Goal: Navigation & Orientation: Find specific page/section

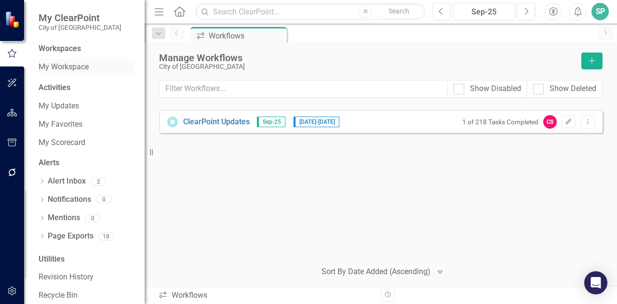
click at [73, 68] on link "My Workspace" at bounding box center [87, 67] width 96 height 11
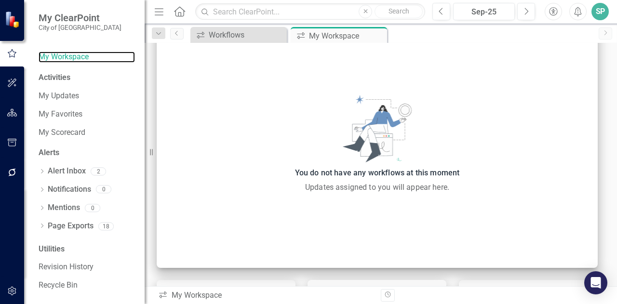
scroll to position [11, 0]
click at [156, 31] on icon "Dropdown" at bounding box center [158, 33] width 9 height 7
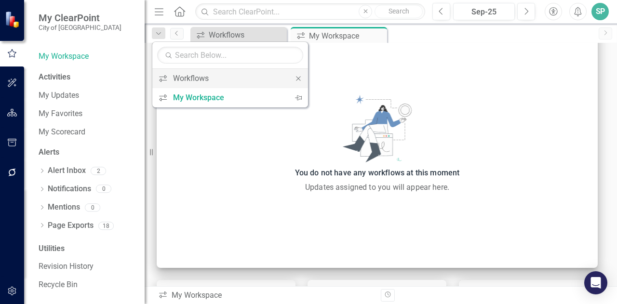
click at [299, 79] on icon "Close" at bounding box center [298, 78] width 9 height 7
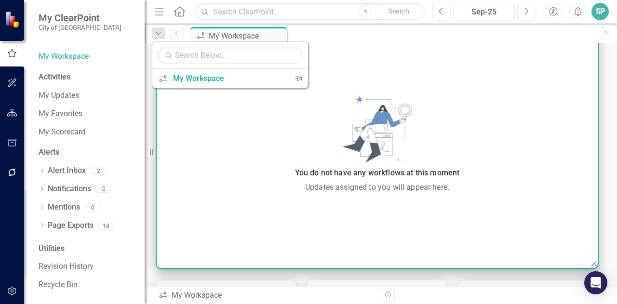
click at [489, 134] on div "You do not have any workflows at this moment Updates assigned to you will appea…" at bounding box center [377, 144] width 441 height 98
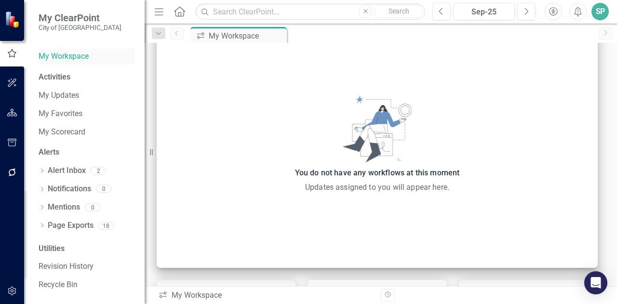
click at [55, 54] on link "My Workspace" at bounding box center [87, 56] width 96 height 11
click at [14, 111] on icon "button" at bounding box center [12, 113] width 10 height 8
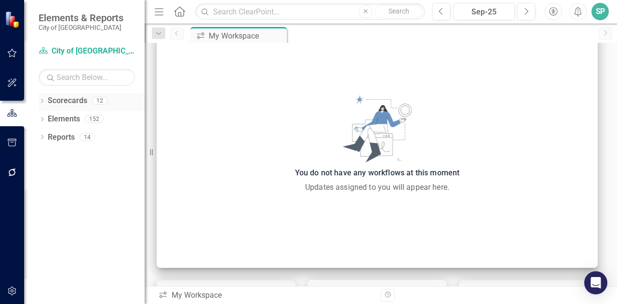
click at [63, 98] on link "Scorecards" at bounding box center [68, 100] width 40 height 11
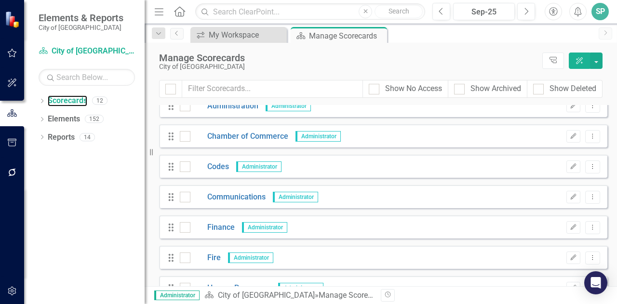
scroll to position [55, 0]
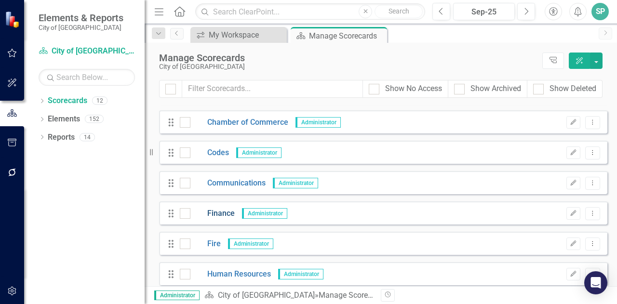
click at [219, 214] on link "Finance" at bounding box center [212, 213] width 44 height 11
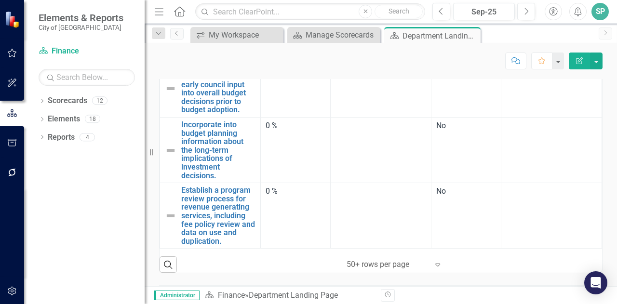
scroll to position [380, 0]
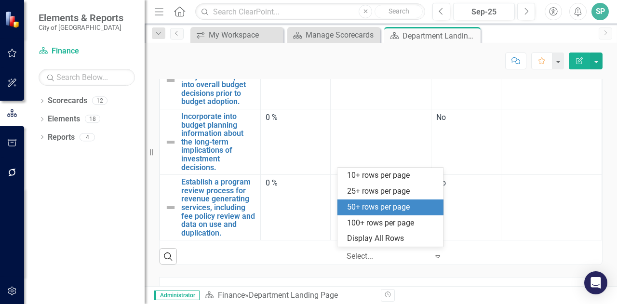
click at [433, 257] on icon "Expand" at bounding box center [438, 257] width 10 height 8
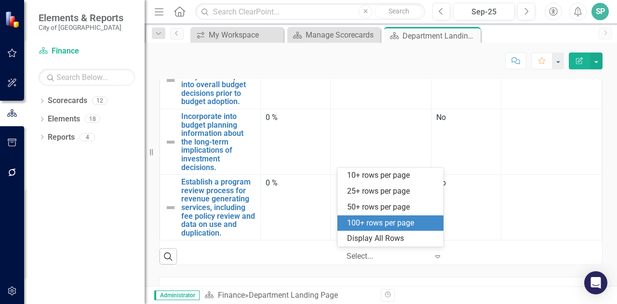
click at [419, 228] on div "100+ rows per page" at bounding box center [392, 223] width 91 height 11
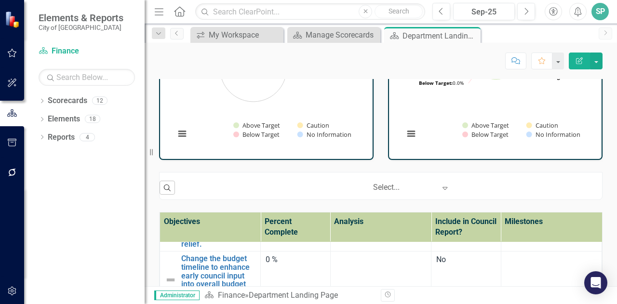
scroll to position [181, 0]
click at [57, 101] on link "Scorecards" at bounding box center [68, 100] width 40 height 11
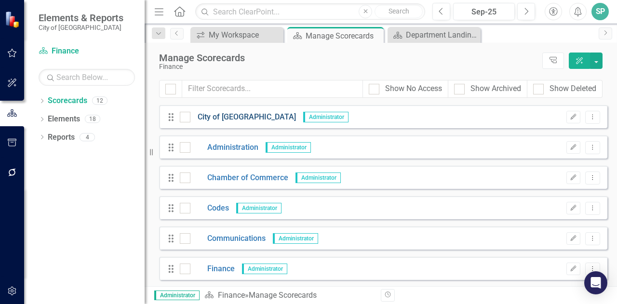
click at [226, 114] on link "City of [GEOGRAPHIC_DATA]" at bounding box center [243, 117] width 106 height 11
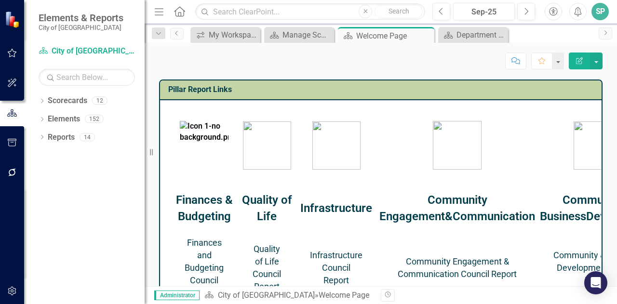
scroll to position [448, 0]
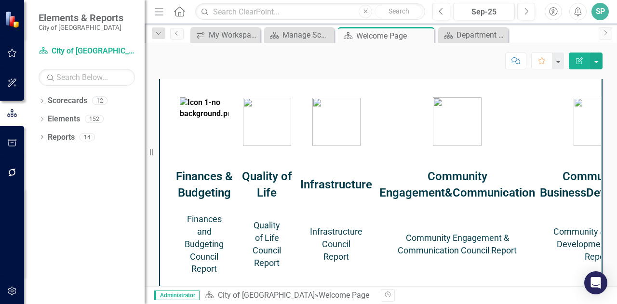
click at [213, 244] on link "Finances and Budgeting Council Report" at bounding box center [204, 244] width 39 height 60
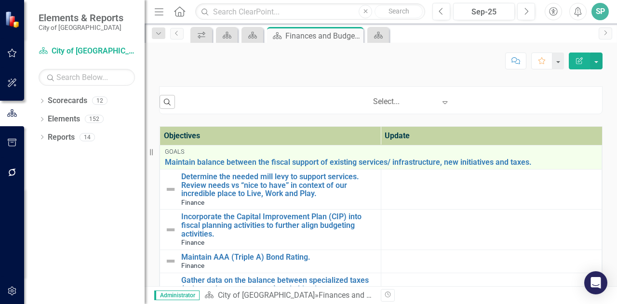
scroll to position [190, 0]
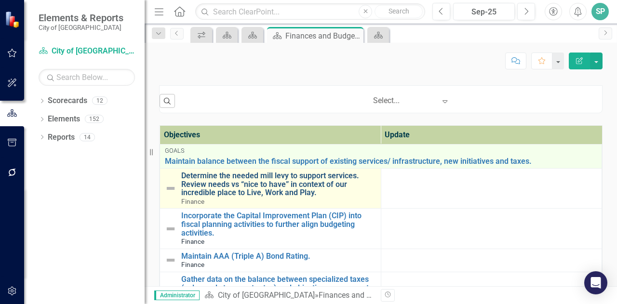
click at [244, 181] on link "Determine the needed mill levy to support services. Review needs vs “nice to ha…" at bounding box center [278, 185] width 195 height 26
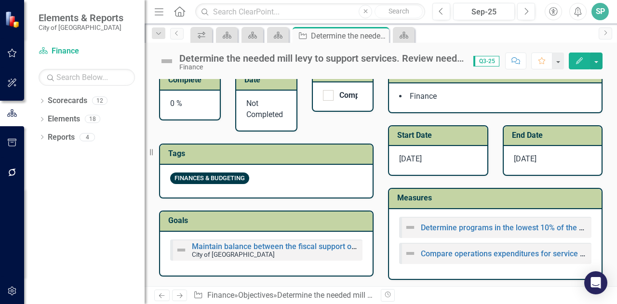
scroll to position [429, 0]
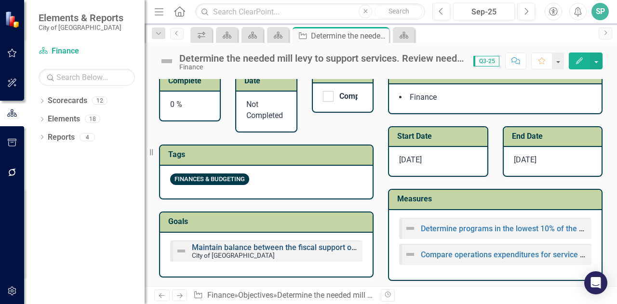
click at [299, 245] on link "Maintain balance between the fiscal support of existing services/ infrastructur…" at bounding box center [375, 247] width 366 height 9
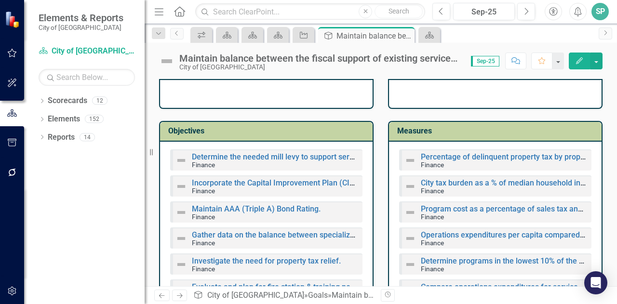
scroll to position [21, 0]
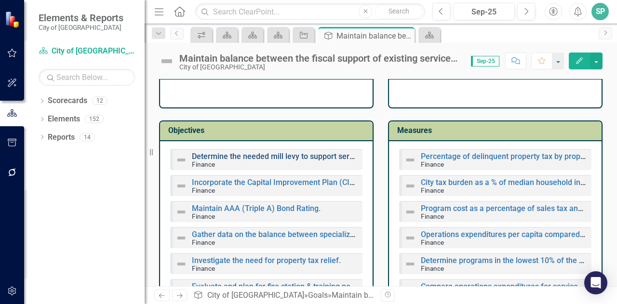
click at [326, 156] on link "Determine the needed mill levy to support services. Review needs vs “nice to ha…" at bounding box center [433, 156] width 482 height 9
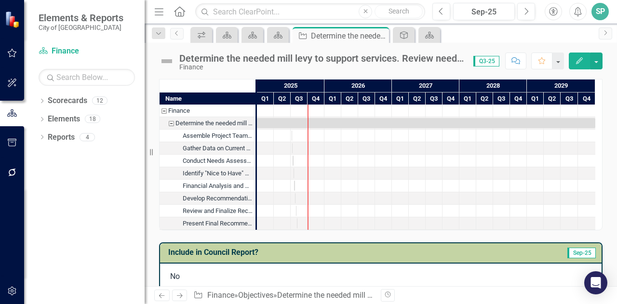
scroll to position [1, 0]
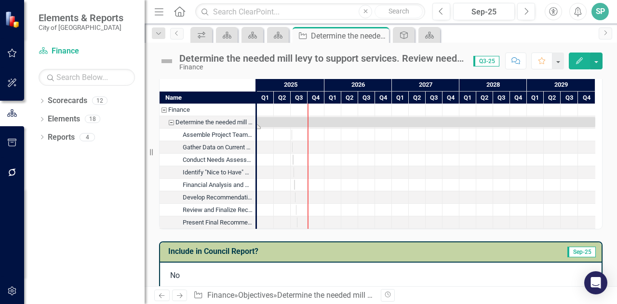
click at [281, 119] on div "Task: Start date: 2025-01-01 End date: 2029-12-31" at bounding box center [426, 122] width 339 height 10
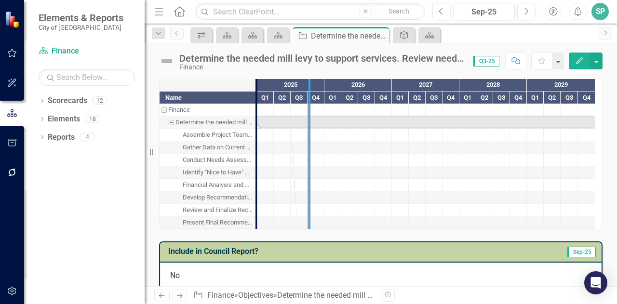
drag, startPoint x: 255, startPoint y: 143, endPoint x: 308, endPoint y: 150, distance: 53.5
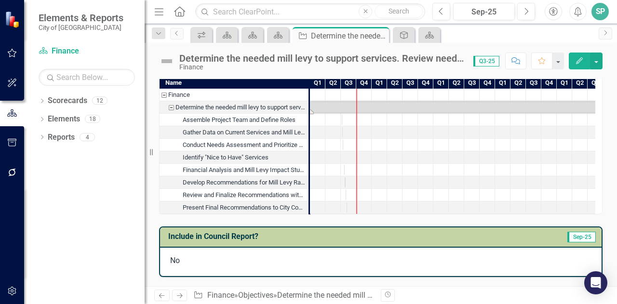
scroll to position [5, 0]
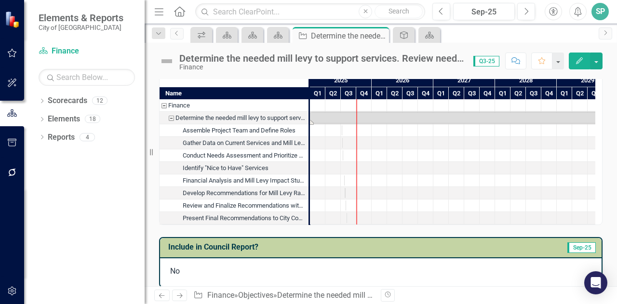
click at [229, 217] on div "Present Final Recommendations to City Council" at bounding box center [244, 218] width 123 height 13
click at [281, 219] on div "Present Final Recommendations to City Council" at bounding box center [244, 218] width 123 height 13
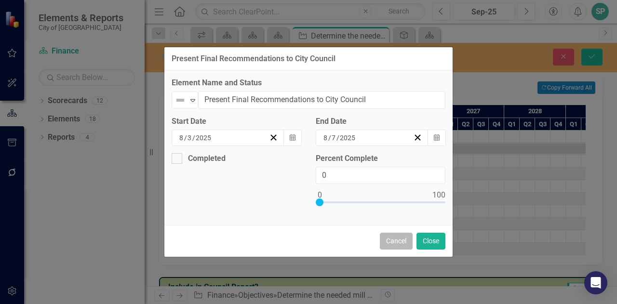
click at [393, 240] on button "Cancel" at bounding box center [396, 241] width 33 height 17
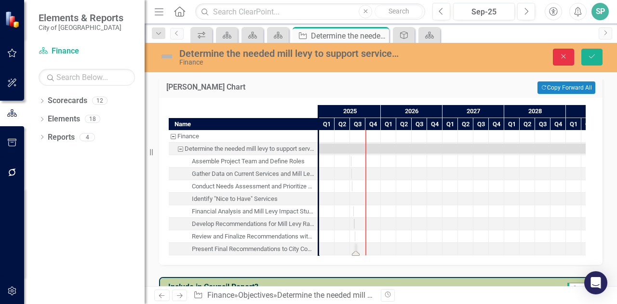
click at [560, 62] on button "Close" at bounding box center [563, 57] width 21 height 17
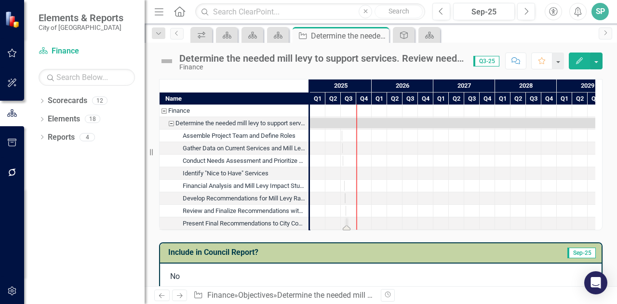
scroll to position [1, 0]
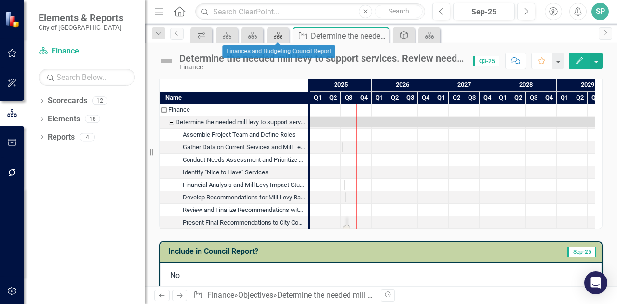
click at [273, 33] on icon "Scorecard" at bounding box center [278, 35] width 10 height 8
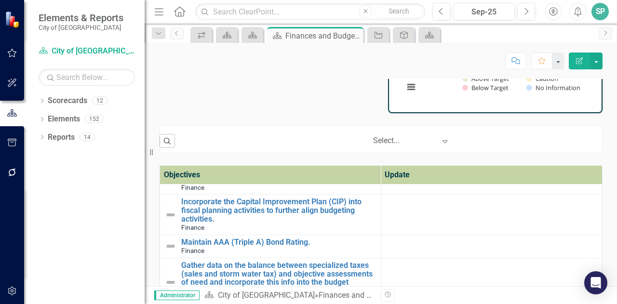
scroll to position [0, 0]
click at [43, 137] on icon at bounding box center [42, 137] width 2 height 4
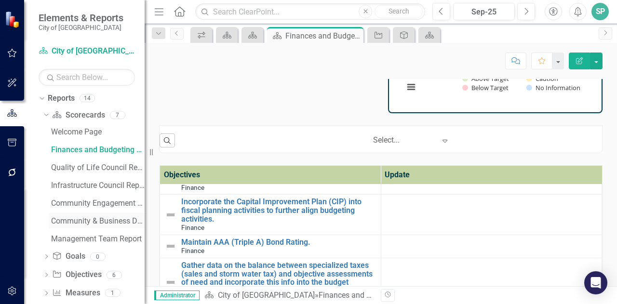
scroll to position [40, 0]
click at [90, 238] on div "Management Team Report" at bounding box center [98, 238] width 94 height 9
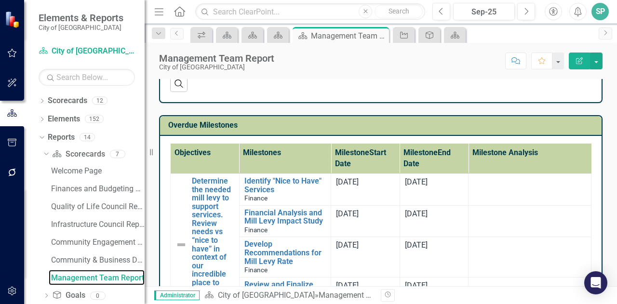
scroll to position [717, 0]
